Goal: Task Accomplishment & Management: Use online tool/utility

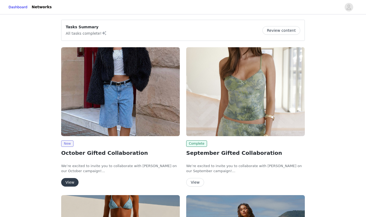
click at [70, 182] on button "View" at bounding box center [69, 182] width 17 height 9
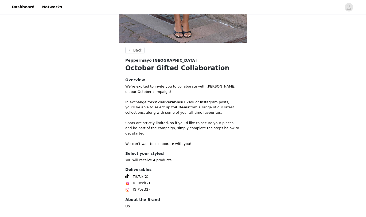
scroll to position [172, 0]
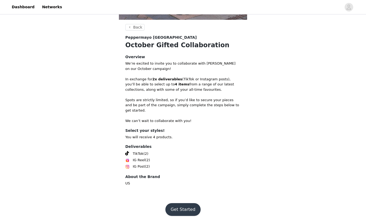
click at [183, 206] on button "Get Started" at bounding box center [183, 209] width 36 height 13
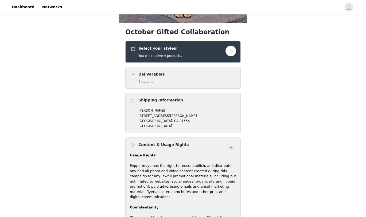
scroll to position [173, 0]
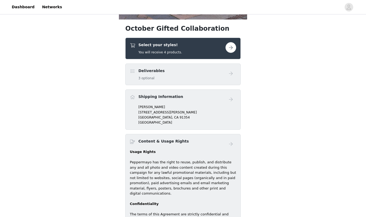
click at [231, 47] on button "button" at bounding box center [230, 47] width 11 height 11
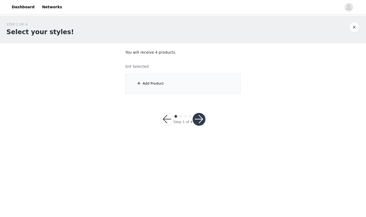
click at [149, 82] on div "Add Product" at bounding box center [153, 83] width 21 height 5
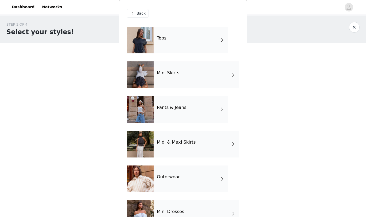
click at [177, 45] on div "Tops" at bounding box center [191, 40] width 74 height 27
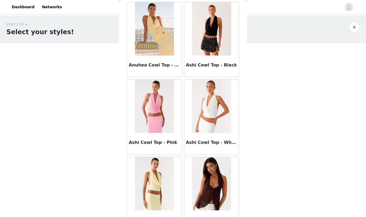
scroll to position [600, 0]
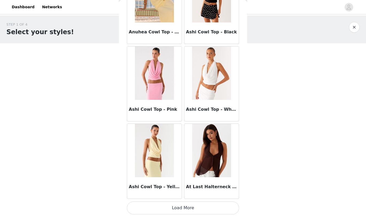
click at [170, 205] on button "Load More" at bounding box center [183, 208] width 112 height 13
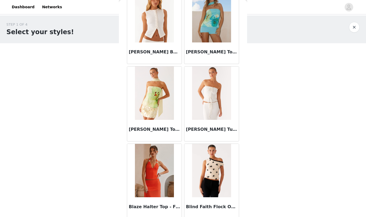
scroll to position [1375, 0]
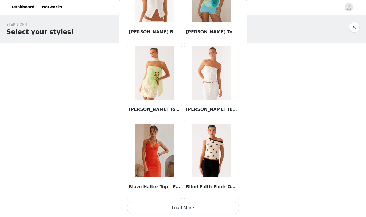
click at [177, 208] on button "Load More" at bounding box center [183, 208] width 112 height 13
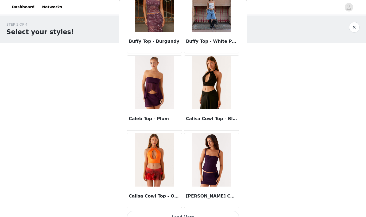
scroll to position [2149, 0]
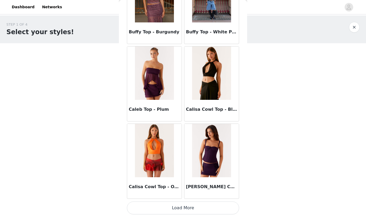
click at [170, 209] on button "Load More" at bounding box center [183, 208] width 112 height 13
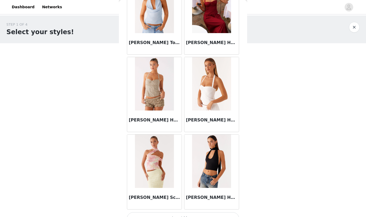
scroll to position [2924, 0]
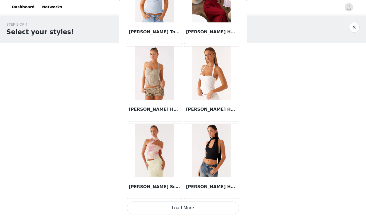
click at [169, 211] on button "Load More" at bounding box center [183, 208] width 112 height 13
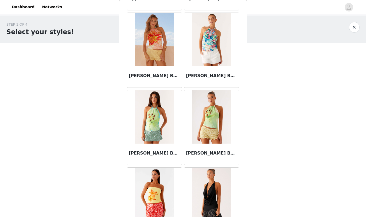
scroll to position [3698, 0]
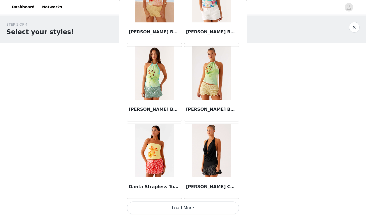
click at [160, 212] on button "Load More" at bounding box center [183, 208] width 112 height 13
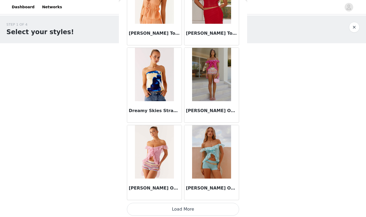
scroll to position [4472, 0]
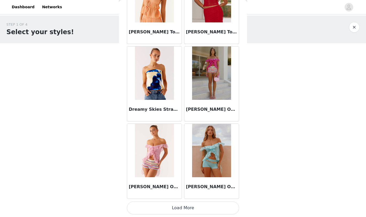
click at [163, 206] on button "Load More" at bounding box center [183, 208] width 112 height 13
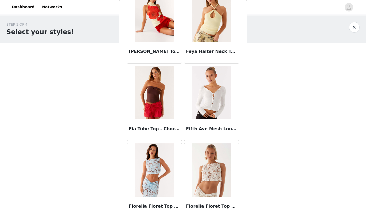
scroll to position [5247, 0]
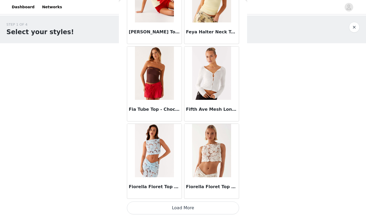
click at [166, 210] on button "Load More" at bounding box center [183, 208] width 112 height 13
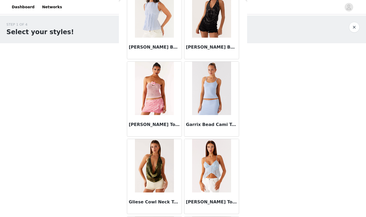
scroll to position [5452, 0]
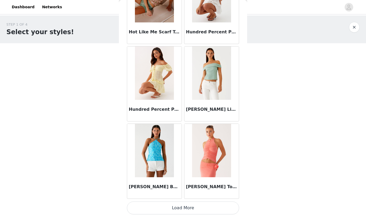
click at [144, 210] on button "Load More" at bounding box center [183, 208] width 112 height 13
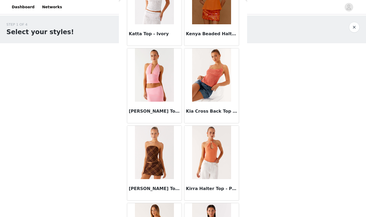
scroll to position [6796, 0]
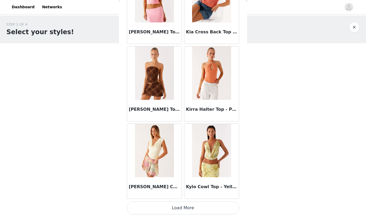
click at [156, 209] on button "Load More" at bounding box center [183, 208] width 112 height 13
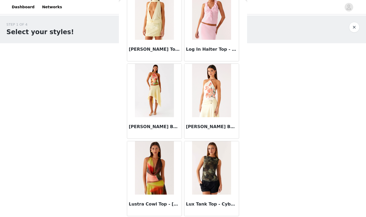
scroll to position [7570, 0]
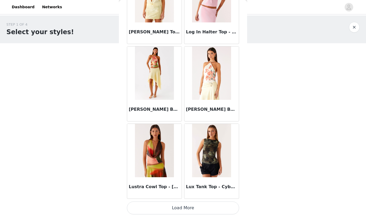
click at [142, 206] on button "Load More" at bounding box center [183, 208] width 112 height 13
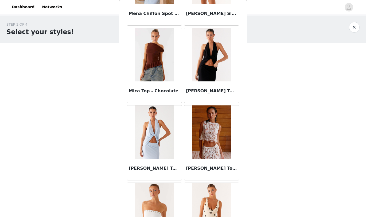
scroll to position [8345, 0]
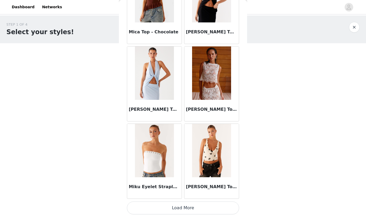
click at [159, 210] on button "Load More" at bounding box center [183, 208] width 112 height 13
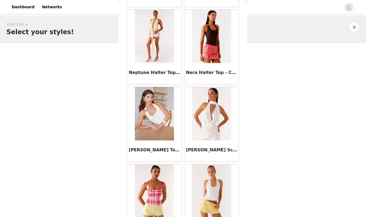
scroll to position [9119, 0]
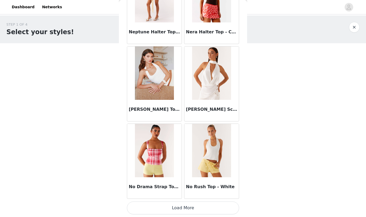
click at [162, 210] on button "Load More" at bounding box center [183, 208] width 112 height 13
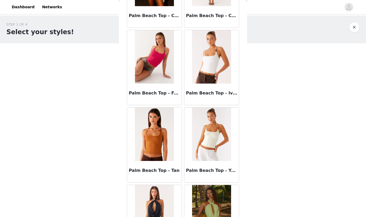
scroll to position [9894, 0]
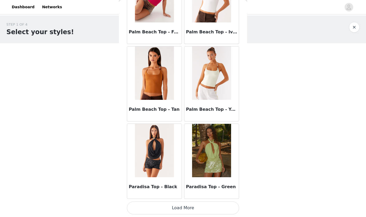
click at [154, 208] on button "Load More" at bounding box center [183, 208] width 112 height 13
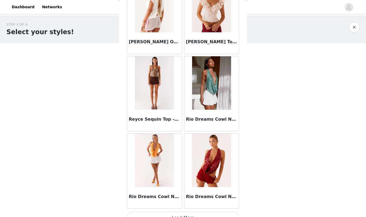
scroll to position [10668, 0]
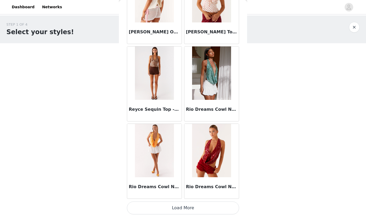
click at [153, 210] on button "Load More" at bounding box center [183, 208] width 112 height 13
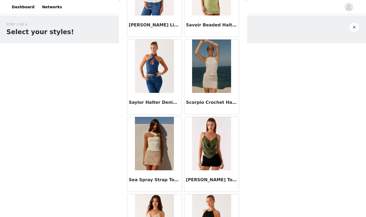
scroll to position [11443, 0]
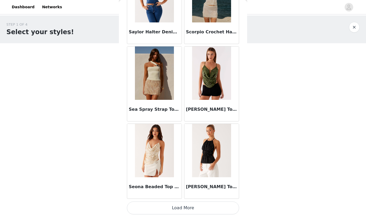
click at [154, 210] on button "Load More" at bounding box center [183, 208] width 112 height 13
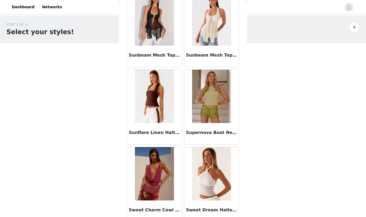
scroll to position [12217, 0]
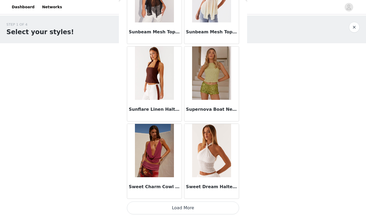
click at [173, 206] on button "Load More" at bounding box center [183, 208] width 112 height 13
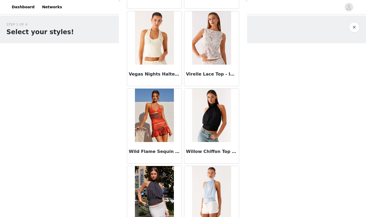
scroll to position [12992, 0]
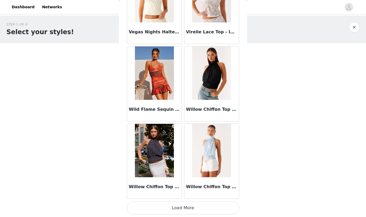
click at [163, 210] on button "Load More" at bounding box center [183, 208] width 112 height 13
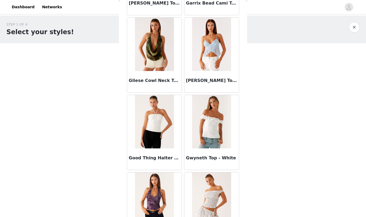
scroll to position [0, 0]
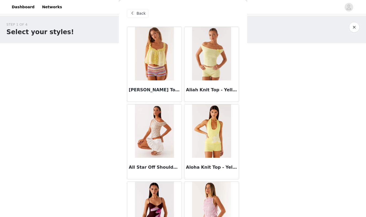
click at [141, 13] on span "Back" at bounding box center [140, 14] width 9 height 6
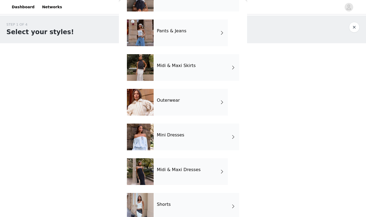
scroll to position [77, 0]
click at [168, 97] on div "Outerwear" at bounding box center [191, 102] width 74 height 27
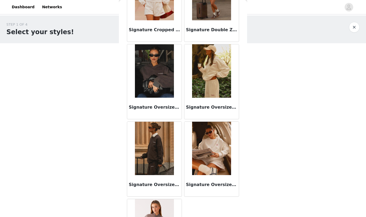
scroll to position [298, 0]
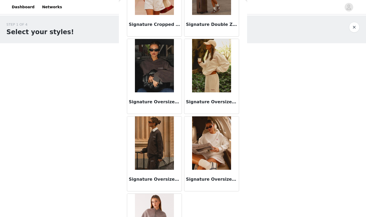
click at [156, 148] on img at bounding box center [154, 142] width 39 height 53
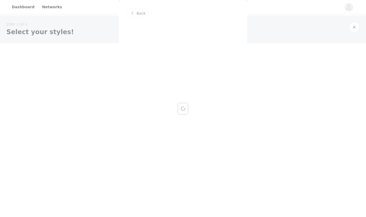
scroll to position [0, 0]
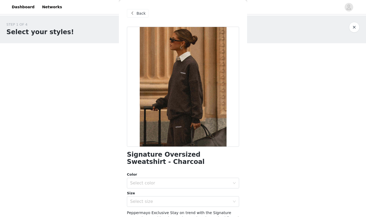
click at [138, 10] on div "Back" at bounding box center [138, 13] width 22 height 9
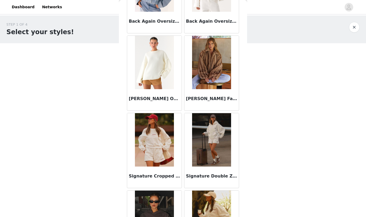
scroll to position [146, 0]
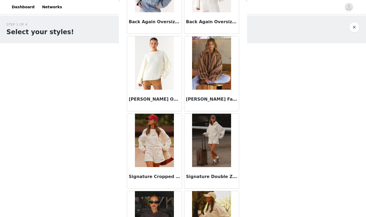
click at [214, 133] on img at bounding box center [211, 140] width 39 height 53
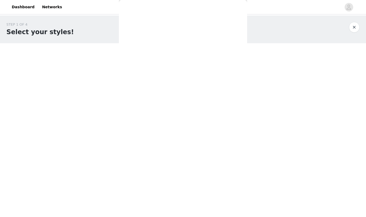
scroll to position [0, 0]
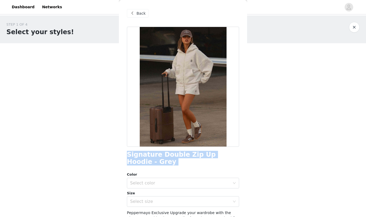
drag, startPoint x: 128, startPoint y: 154, endPoint x: 147, endPoint y: 167, distance: 22.7
click at [147, 168] on div "Signature Double Zip Up Hoodie - Grey Color Select color Size Select size Peppe…" at bounding box center [183, 161] width 112 height 268
copy div "Signature Double Zip Up Hoodie - Grey"
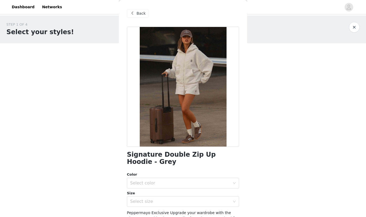
click at [136, 15] on div "Back" at bounding box center [138, 13] width 22 height 9
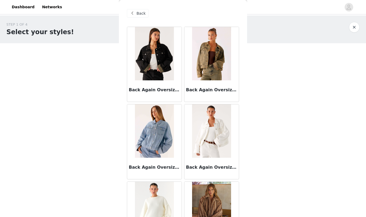
click at [138, 15] on span "Back" at bounding box center [140, 14] width 9 height 6
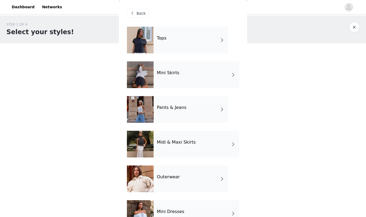
click at [182, 95] on div "Tops Mini Skirts Pants & Jeans Midi & Maxi Skirts Outerwear Mini Dresses Midi &…" at bounding box center [183, 166] width 112 height 278
click at [179, 110] on h4 "Pants & Jeans" at bounding box center [172, 107] width 30 height 5
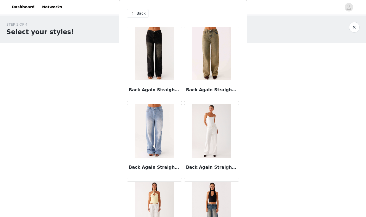
click at [136, 14] on div "Back" at bounding box center [138, 13] width 22 height 9
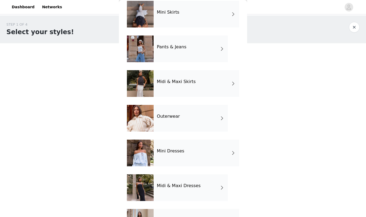
scroll to position [87, 0]
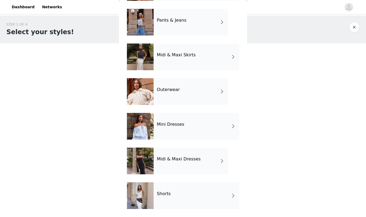
click at [164, 198] on div "Shorts" at bounding box center [196, 195] width 85 height 27
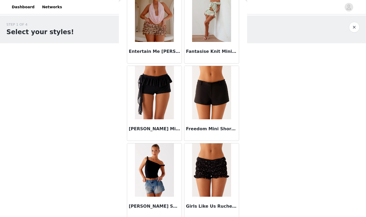
scroll to position [600, 0]
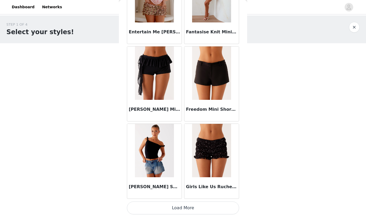
click at [166, 207] on button "Load More" at bounding box center [183, 208] width 112 height 13
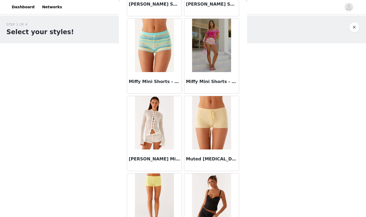
scroll to position [1375, 0]
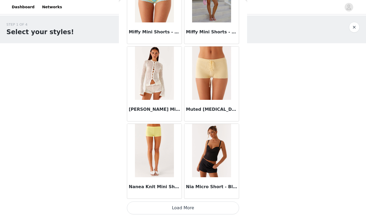
click at [161, 212] on button "Load More" at bounding box center [183, 208] width 112 height 13
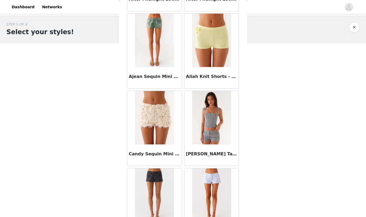
scroll to position [0, 0]
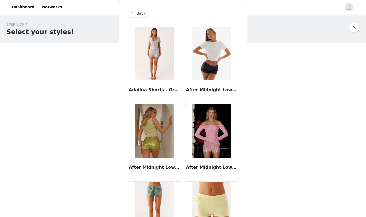
click at [140, 14] on span "Back" at bounding box center [140, 14] width 9 height 6
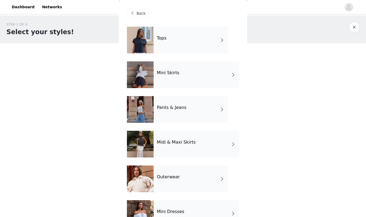
scroll to position [87, 0]
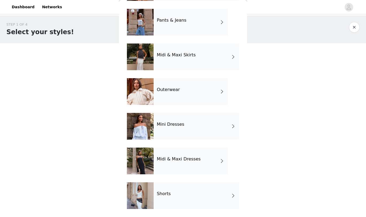
click at [174, 162] on h4 "Midi & Maxi Dresses" at bounding box center [179, 159] width 44 height 5
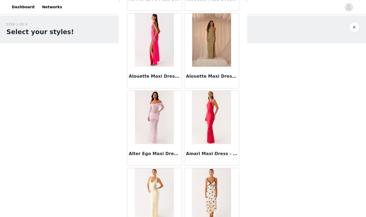
scroll to position [600, 0]
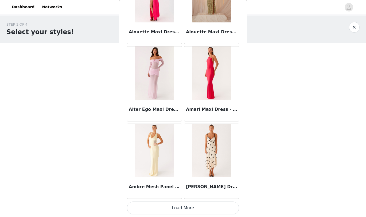
click at [173, 210] on button "Load More" at bounding box center [183, 208] width 112 height 13
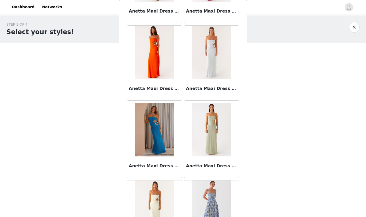
scroll to position [1375, 0]
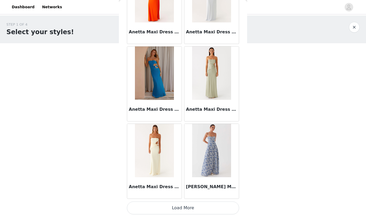
click at [164, 211] on button "Load More" at bounding box center [183, 208] width 112 height 13
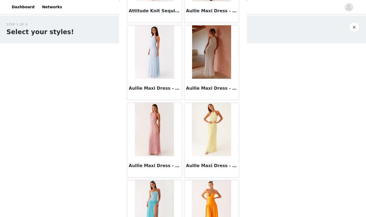
scroll to position [2149, 0]
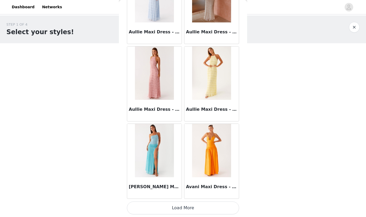
click at [155, 210] on button "Load More" at bounding box center [183, 208] width 112 height 13
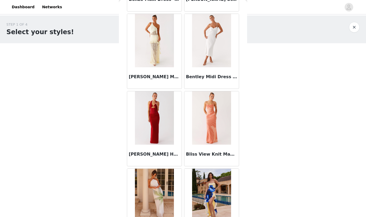
scroll to position [2924, 0]
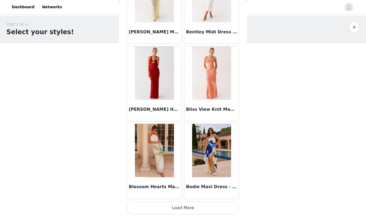
click at [164, 212] on button "Load More" at bounding box center [183, 208] width 112 height 13
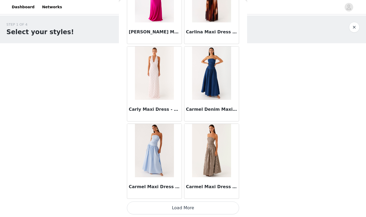
click at [159, 212] on button "Load More" at bounding box center [183, 208] width 112 height 13
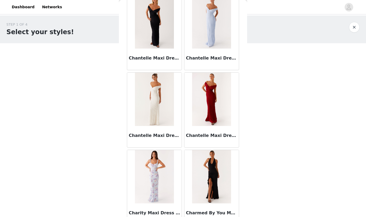
scroll to position [4472, 0]
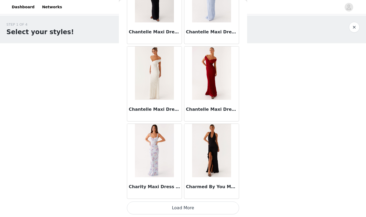
click at [159, 208] on button "Load More" at bounding box center [183, 208] width 112 height 13
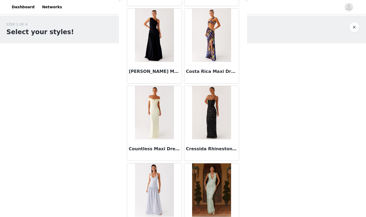
scroll to position [5247, 0]
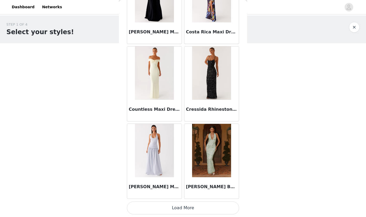
click at [168, 209] on button "Load More" at bounding box center [183, 208] width 112 height 13
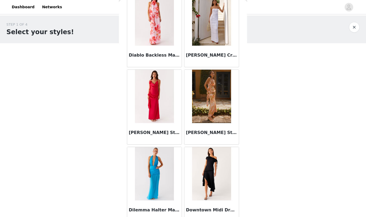
scroll to position [6021, 0]
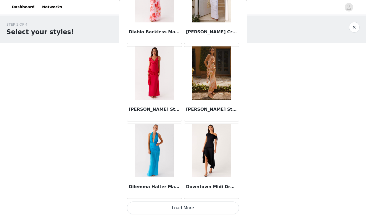
click at [159, 211] on button "Load More" at bounding box center [183, 208] width 112 height 13
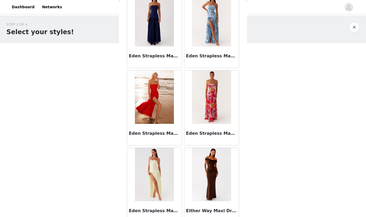
scroll to position [6796, 0]
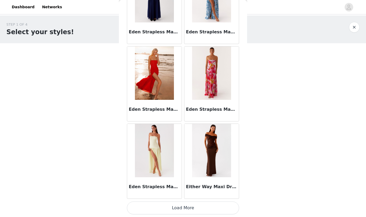
click at [156, 210] on button "Load More" at bounding box center [183, 208] width 112 height 13
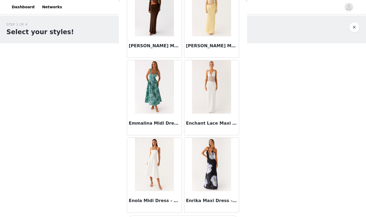
scroll to position [7570, 0]
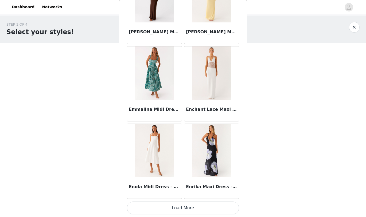
click at [149, 206] on button "Load More" at bounding box center [183, 208] width 112 height 13
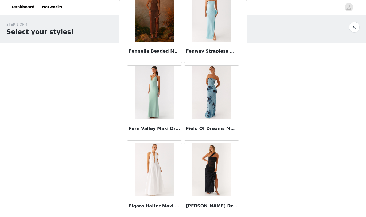
scroll to position [8345, 0]
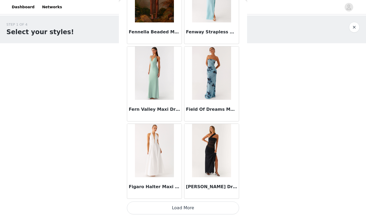
click at [155, 205] on button "Load More" at bounding box center [183, 208] width 112 height 13
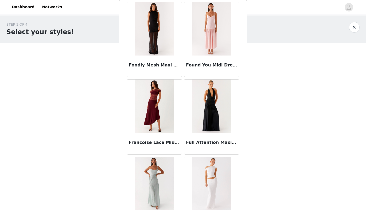
scroll to position [9119, 0]
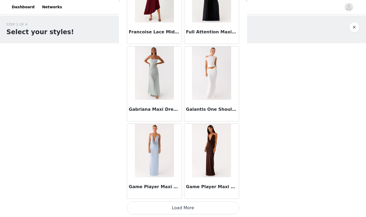
click at [153, 209] on button "Load More" at bounding box center [183, 208] width 112 height 13
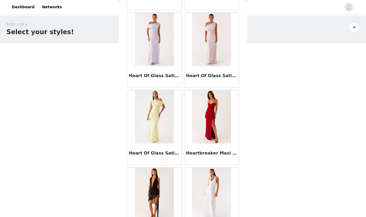
scroll to position [9894, 0]
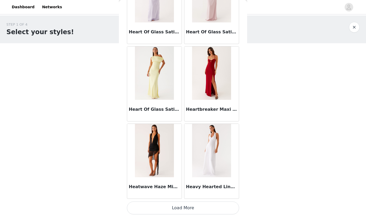
click at [148, 206] on button "Load More" at bounding box center [183, 208] width 112 height 13
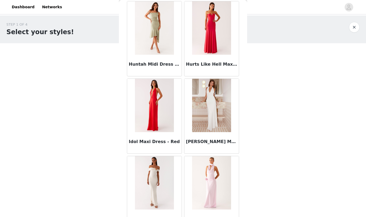
scroll to position [10668, 0]
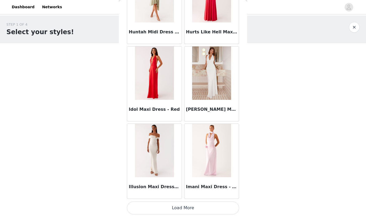
click at [159, 212] on button "Load More" at bounding box center [183, 208] width 112 height 13
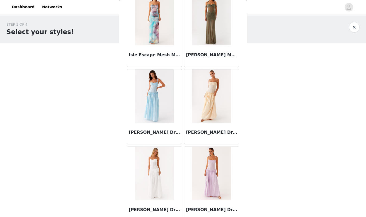
scroll to position [11443, 0]
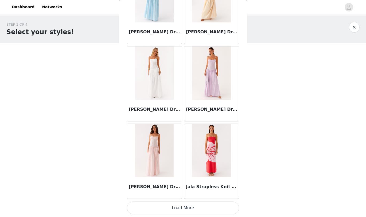
click at [162, 211] on button "Load More" at bounding box center [183, 208] width 112 height 13
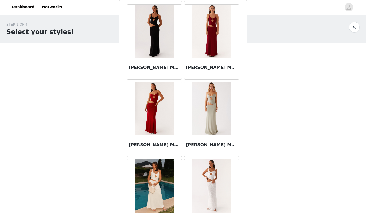
scroll to position [12217, 0]
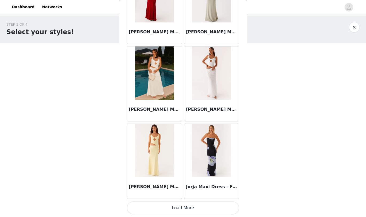
click at [168, 210] on button "Load More" at bounding box center [183, 208] width 112 height 13
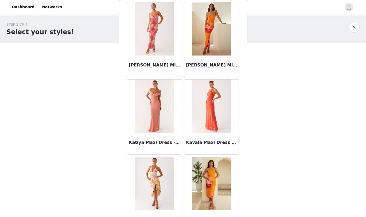
scroll to position [12992, 0]
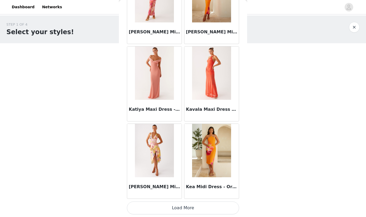
click at [157, 206] on button "Load More" at bounding box center [183, 208] width 112 height 13
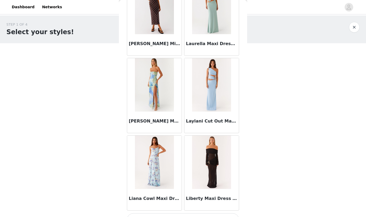
scroll to position [13766, 0]
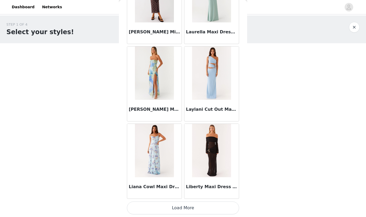
click at [155, 206] on button "Load More" at bounding box center [183, 208] width 112 height 13
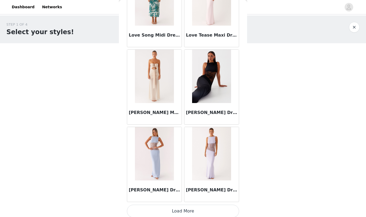
scroll to position [14541, 0]
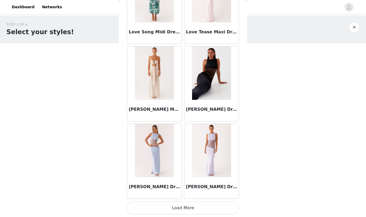
click at [157, 206] on button "Load More" at bounding box center [183, 208] width 112 height 13
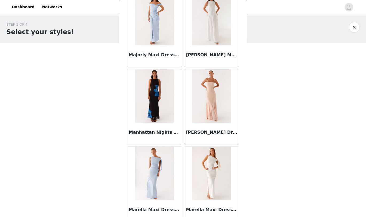
scroll to position [15315, 0]
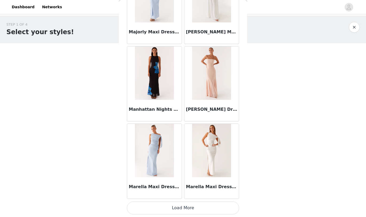
click at [154, 210] on button "Load More" at bounding box center [183, 208] width 112 height 13
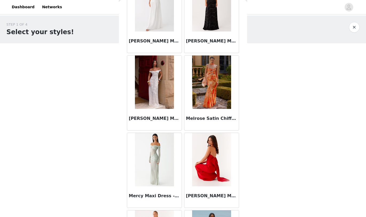
scroll to position [16090, 0]
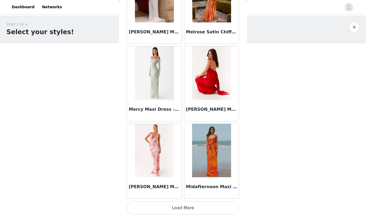
click at [158, 212] on button "Load More" at bounding box center [183, 208] width 112 height 13
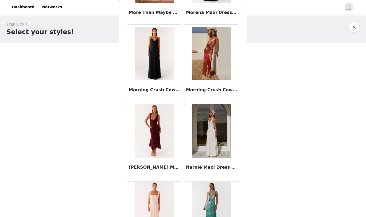
scroll to position [16864, 0]
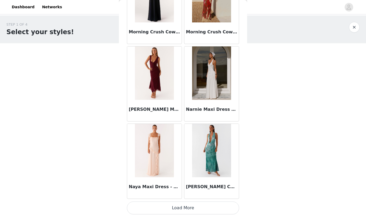
click at [162, 208] on button "Load More" at bounding box center [183, 208] width 112 height 13
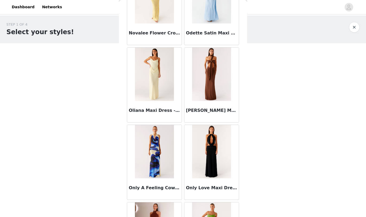
scroll to position [17639, 0]
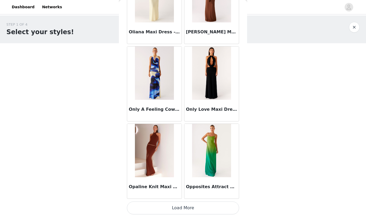
click at [154, 210] on button "Load More" at bounding box center [183, 208] width 112 height 13
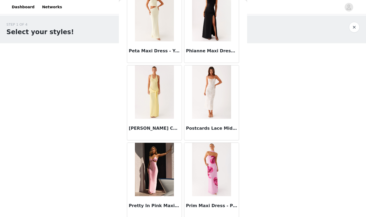
scroll to position [18412, 0]
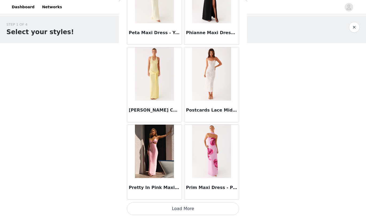
click at [160, 211] on button "Load More" at bounding box center [183, 208] width 112 height 13
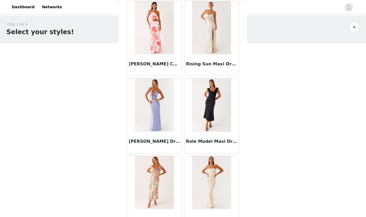
scroll to position [19188, 0]
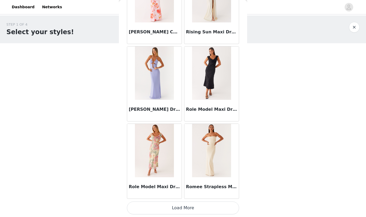
click at [163, 209] on button "Load More" at bounding box center [183, 208] width 112 height 13
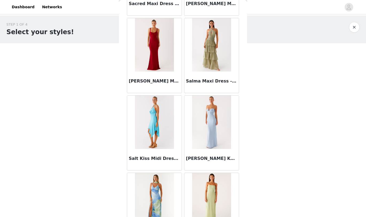
scroll to position [19962, 0]
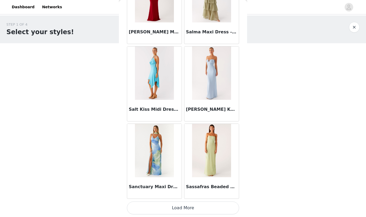
click at [168, 211] on button "Load More" at bounding box center [183, 208] width 112 height 13
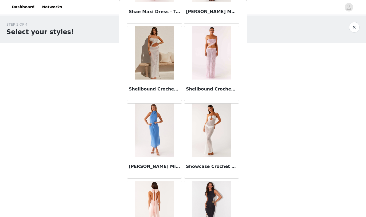
scroll to position [20736, 0]
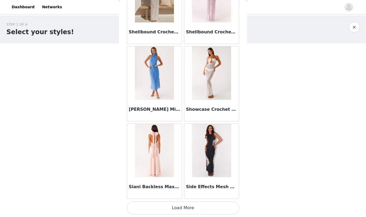
click at [160, 207] on button "Load More" at bounding box center [183, 208] width 112 height 13
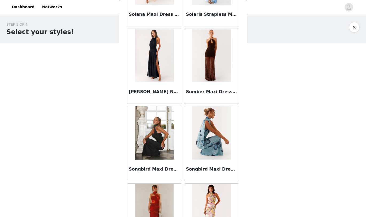
scroll to position [21511, 0]
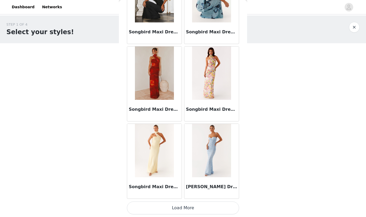
click at [161, 210] on button "Load More" at bounding box center [183, 208] width 112 height 13
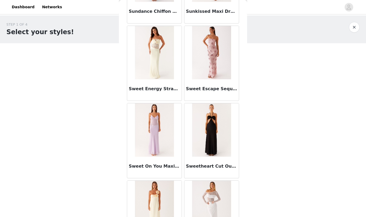
scroll to position [22285, 0]
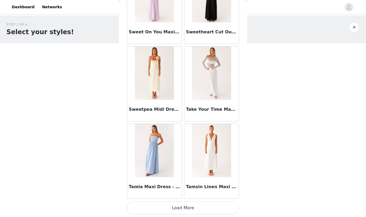
click at [142, 208] on button "Load More" at bounding box center [183, 208] width 112 height 13
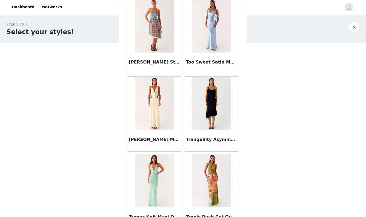
scroll to position [23060, 0]
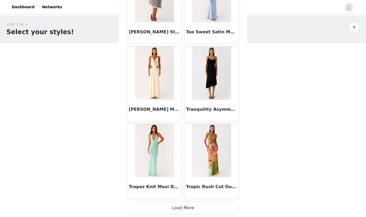
click at [158, 208] on button "Load More" at bounding box center [183, 208] width 112 height 13
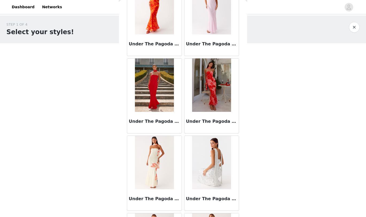
scroll to position [23834, 0]
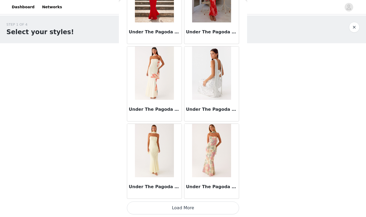
click at [160, 205] on button "Load More" at bounding box center [183, 208] width 112 height 13
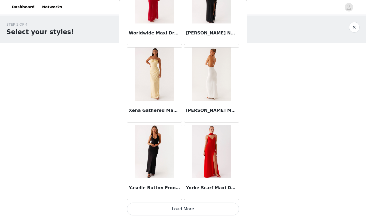
scroll to position [24609, 0]
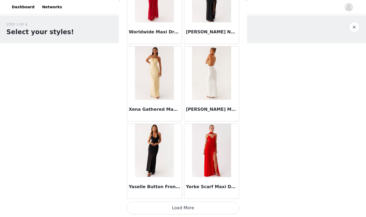
click at [190, 209] on button "Load More" at bounding box center [183, 208] width 112 height 13
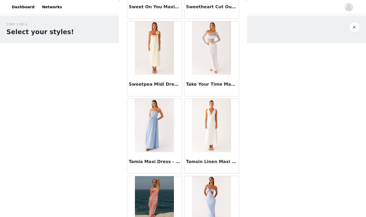
scroll to position [21991, 0]
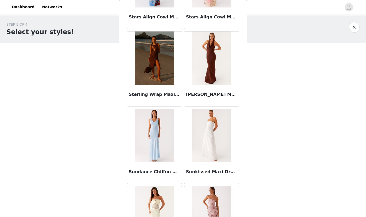
click at [354, 28] on button "button" at bounding box center [354, 27] width 11 height 11
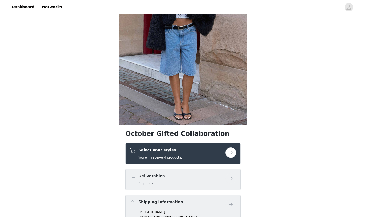
scroll to position [115, 0]
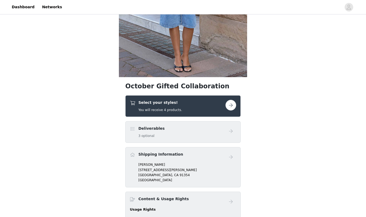
click at [160, 134] on h5 "3 optional" at bounding box center [151, 136] width 26 height 5
click at [232, 104] on button "button" at bounding box center [230, 105] width 11 height 11
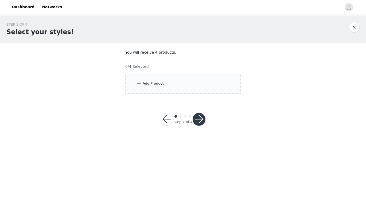
click at [163, 84] on div "Add Product" at bounding box center [182, 84] width 115 height 20
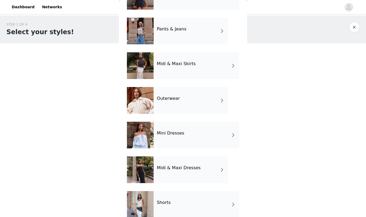
scroll to position [87, 0]
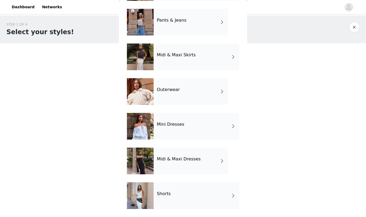
click at [176, 129] on div "Mini Dresses" at bounding box center [196, 126] width 85 height 27
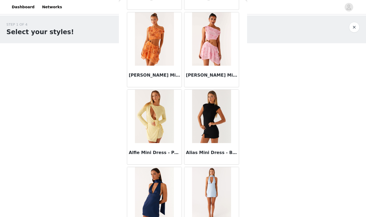
scroll to position [600, 0]
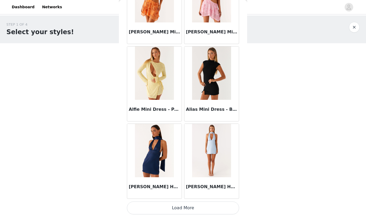
click at [165, 209] on button "Load More" at bounding box center [183, 208] width 112 height 13
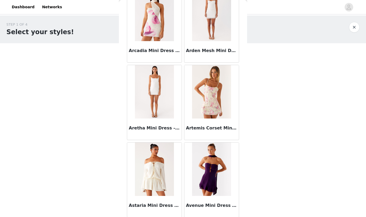
scroll to position [1375, 0]
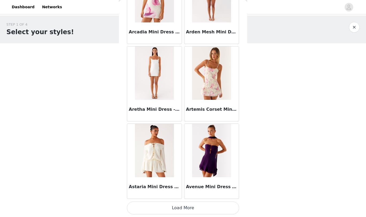
click at [150, 206] on button "Load More" at bounding box center [183, 208] width 112 height 13
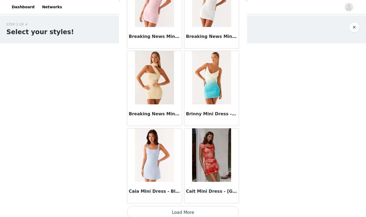
scroll to position [2149, 0]
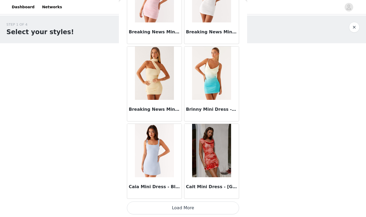
click at [155, 209] on button "Load More" at bounding box center [183, 208] width 112 height 13
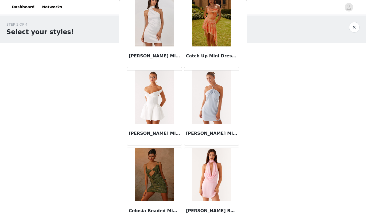
scroll to position [2924, 0]
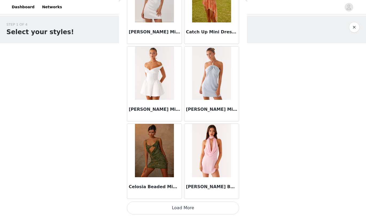
click at [169, 208] on button "Load More" at bounding box center [183, 208] width 112 height 13
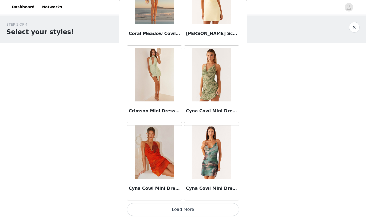
scroll to position [3698, 0]
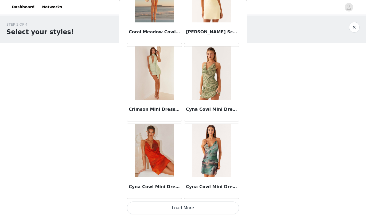
click at [159, 209] on button "Load More" at bounding box center [183, 208] width 112 height 13
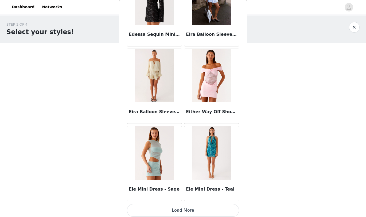
scroll to position [4472, 0]
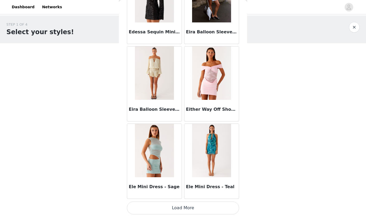
click at [165, 211] on button "Load More" at bounding box center [183, 208] width 112 height 13
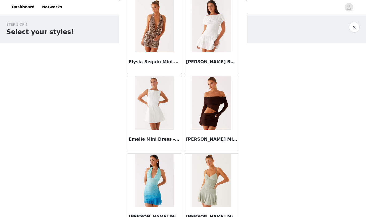
scroll to position [5247, 0]
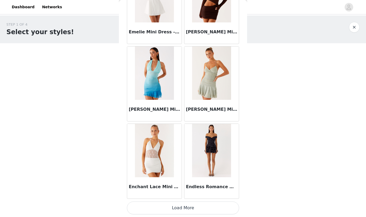
click at [155, 209] on button "Load More" at bounding box center [183, 208] width 112 height 13
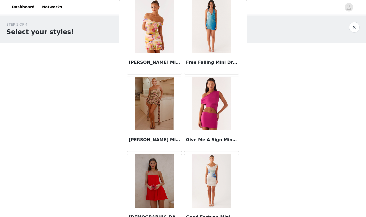
scroll to position [6021, 0]
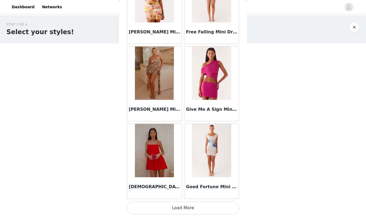
click at [162, 209] on button "Load More" at bounding box center [183, 208] width 112 height 13
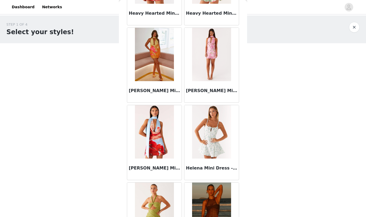
scroll to position [6796, 0]
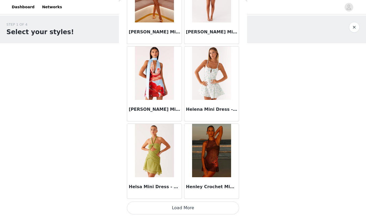
click at [152, 209] on button "Load More" at bounding box center [183, 208] width 112 height 13
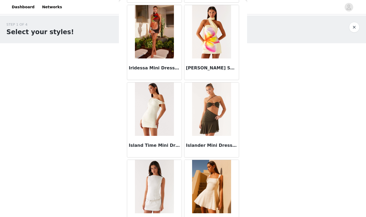
scroll to position [7570, 0]
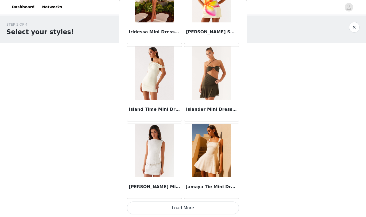
click at [177, 209] on button "Load More" at bounding box center [183, 208] width 112 height 13
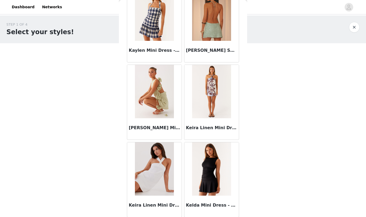
scroll to position [8345, 0]
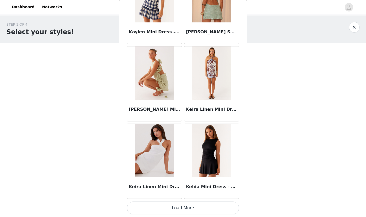
click at [174, 210] on button "Load More" at bounding box center [183, 208] width 112 height 13
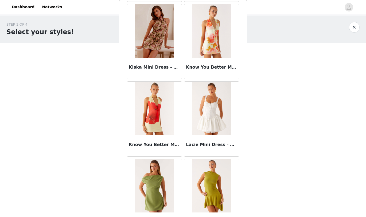
scroll to position [9119, 0]
